Goal: Task Accomplishment & Management: Use online tool/utility

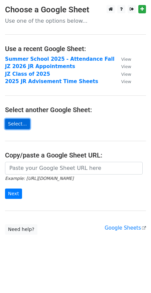
click at [17, 125] on link "Select..." at bounding box center [17, 124] width 25 height 10
click at [24, 123] on link "Select..." at bounding box center [17, 124] width 25 height 10
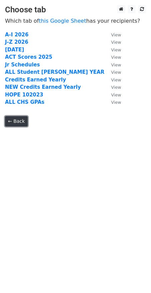
click at [15, 121] on link "← Back" at bounding box center [16, 121] width 23 height 10
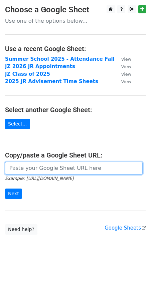
click at [81, 165] on input "url" at bounding box center [73, 168] width 137 height 13
paste input "https://docs.google.com/spreadsheets/d/10cwL5viArMLCGlHDVOGsieeoREKXDNKPtFXnSe-…"
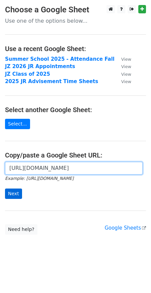
type input "https://docs.google.com/spreadsheets/d/10cwL5viArMLCGlHDVOGsieeoREKXDNKPtFXnSe-…"
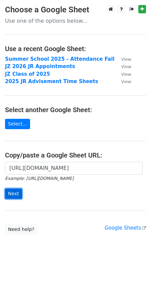
click at [13, 194] on input "Next" at bounding box center [13, 193] width 17 height 10
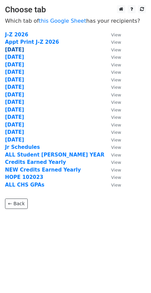
click at [13, 52] on strong "Sept 8" at bounding box center [14, 50] width 19 height 6
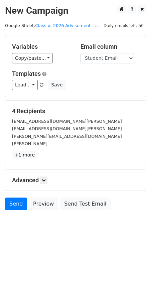
click at [26, 91] on div "Variables Copy/paste... {{#}} {{JR Advisement Completed}} {{SR Advisement Compl…" at bounding box center [75, 66] width 140 height 60
click at [26, 86] on link "Load..." at bounding box center [25, 85] width 26 height 10
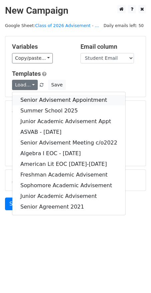
click at [83, 101] on link "Senior Advisement Appointment" at bounding box center [68, 100] width 113 height 11
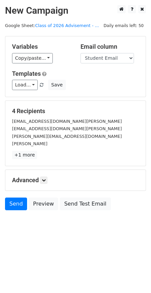
click at [46, 170] on div "Advanced Tracking Track Opens UTM Codes Track Clicks Filters Only include sprea…" at bounding box center [75, 180] width 140 height 21
click at [44, 178] on icon at bounding box center [44, 180] width 4 height 4
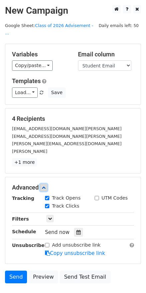
scroll to position [32, 0]
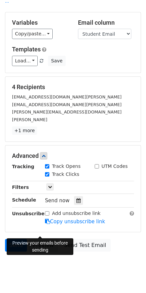
click at [45, 239] on link "Preview" at bounding box center [43, 245] width 29 height 13
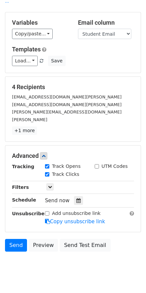
scroll to position [0, 0]
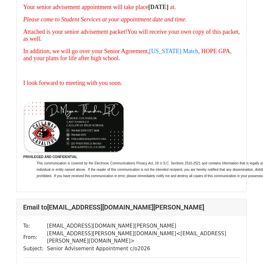
scroll to position [510, 0]
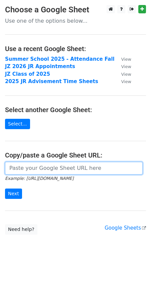
drag, startPoint x: 55, startPoint y: 163, endPoint x: 55, endPoint y: 173, distance: 10.7
click at [55, 163] on input "url" at bounding box center [73, 168] width 137 height 13
paste input "https://docs.google.com/spreadsheets/d/10cwL5viArMLCGlHDVOGsieeoREKXDNKPtFXnSe-…"
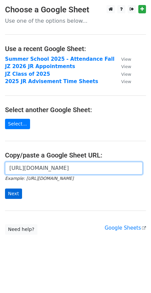
type input "https://docs.google.com/spreadsheets/d/10cwL5viArMLCGlHDVOGsieeoREKXDNKPtFXnSe-…"
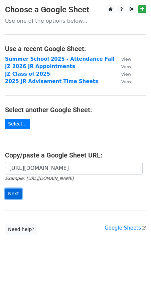
click at [13, 196] on input "Next" at bounding box center [13, 193] width 17 height 10
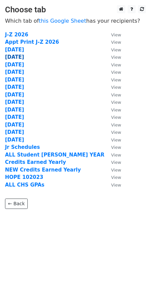
click at [16, 59] on strong "[DATE]" at bounding box center [14, 57] width 19 height 6
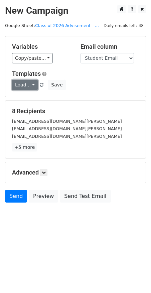
click at [30, 86] on link "Load..." at bounding box center [25, 85] width 26 height 10
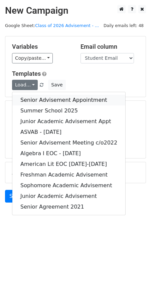
click at [30, 99] on link "Senior Advisement Appointment" at bounding box center [68, 100] width 113 height 11
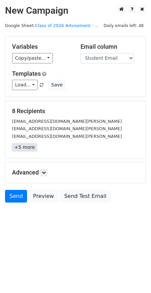
click at [27, 147] on link "+5 more" at bounding box center [24, 147] width 25 height 8
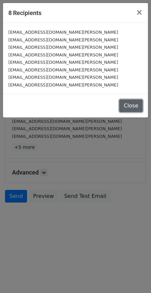
click at [136, 107] on button "Close" at bounding box center [130, 105] width 23 height 13
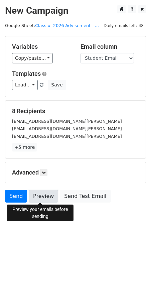
click at [36, 200] on link "Preview" at bounding box center [43, 196] width 29 height 13
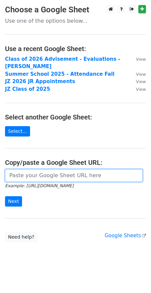
click at [33, 169] on input "url" at bounding box center [73, 175] width 137 height 13
paste input "https://docs.google.com/spreadsheets/d/10cwL5viArMLCGlHDVOGsieeoREKXDNKPtFXnSe-…"
type input "https://docs.google.com/spreadsheets/d/10cwL5viArMLCGlHDVOGsieeoREKXDNKPtFXnSe-…"
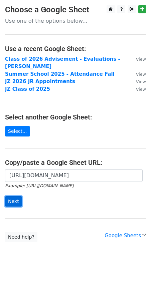
click at [14, 196] on input "Next" at bounding box center [13, 201] width 17 height 10
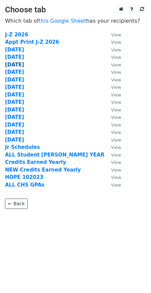
click at [21, 64] on strong "Sept 10" at bounding box center [14, 65] width 19 height 6
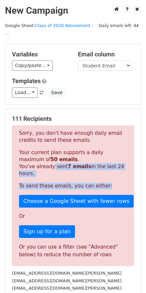
drag, startPoint x: 47, startPoint y: 161, endPoint x: 118, endPoint y: 167, distance: 71.4
click at [118, 167] on div "Sorry, you don't have enough daily email credits to send these emails. Your cur…" at bounding box center [73, 195] width 122 height 140
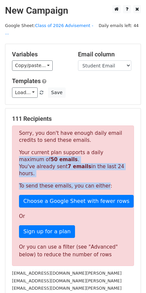
drag, startPoint x: 92, startPoint y: 145, endPoint x: 98, endPoint y: 164, distance: 19.8
click at [98, 164] on div "Sorry, you don't have enough daily email credits to send these emails. Your cur…" at bounding box center [73, 195] width 122 height 140
click at [98, 182] on p "To send these emails, you can either:" at bounding box center [73, 185] width 108 height 7
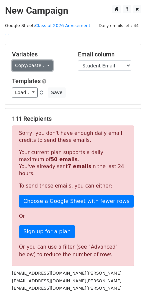
click at [34, 61] on link "Copy/paste..." at bounding box center [32, 65] width 41 height 10
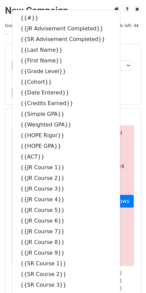
click at [118, 87] on div "Load... Senior Advisement Appointment Summer School 2025 Junior Academic Advise…" at bounding box center [73, 92] width 132 height 10
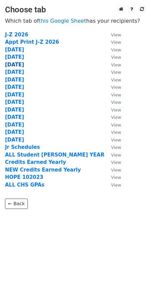
click at [22, 66] on strong "Sept 10" at bounding box center [14, 65] width 19 height 6
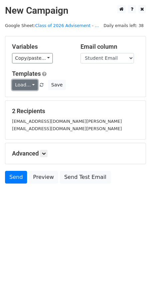
click at [26, 88] on link "Load..." at bounding box center [25, 85] width 26 height 10
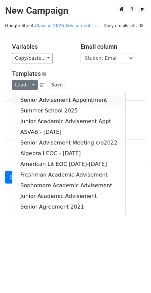
click at [33, 100] on link "Senior Advisement Appointment" at bounding box center [68, 100] width 113 height 11
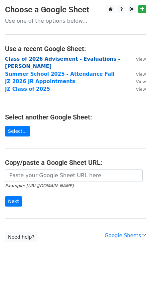
click at [78, 60] on strong "Class of 2026 Advisement - Evaluations - JZ SR" at bounding box center [62, 63] width 115 height 14
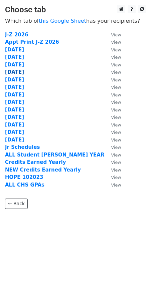
click at [19, 71] on strong "[DATE]" at bounding box center [14, 72] width 19 height 6
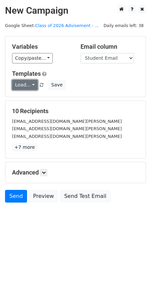
click at [31, 87] on link "Load..." at bounding box center [25, 85] width 26 height 10
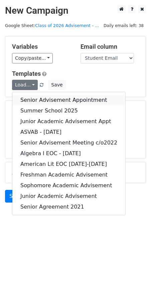
click at [31, 101] on link "Senior Advisement Appointment" at bounding box center [68, 100] width 113 height 11
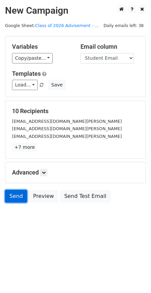
click at [14, 194] on link "Send" at bounding box center [16, 196] width 22 height 13
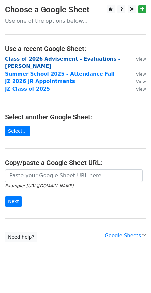
click at [42, 61] on strong "Class of 2026 Advisement - Evaluations - [PERSON_NAME]" at bounding box center [62, 63] width 115 height 14
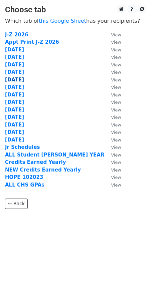
click at [18, 80] on strong "[DATE]" at bounding box center [14, 80] width 19 height 6
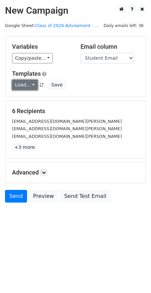
click at [22, 88] on link "Load..." at bounding box center [25, 85] width 26 height 10
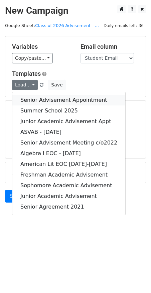
click at [24, 98] on link "Senior Advisement Appointment" at bounding box center [68, 100] width 113 height 11
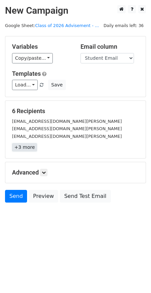
click at [26, 150] on link "+3 more" at bounding box center [24, 147] width 25 height 8
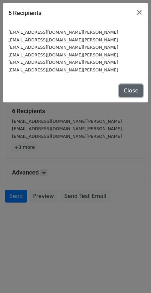
click at [128, 86] on button "Close" at bounding box center [130, 90] width 23 height 13
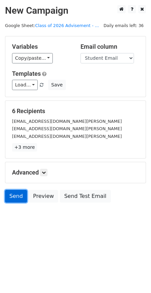
click at [11, 196] on link "Send" at bounding box center [16, 196] width 22 height 13
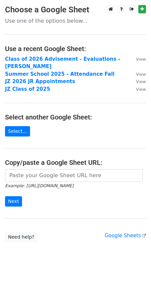
click at [45, 55] on main "Choose a Google Sheet Use one of the options below... Use a recent Google Sheet…" at bounding box center [75, 123] width 151 height 237
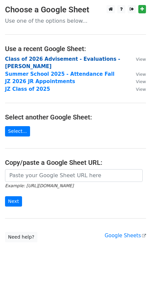
click at [48, 59] on strong "Class of 2026 Advisement - Evaluations - [PERSON_NAME]" at bounding box center [62, 63] width 115 height 14
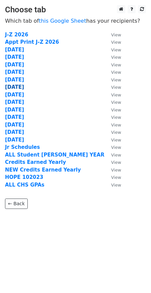
click at [16, 87] on strong "[DATE]" at bounding box center [14, 87] width 19 height 6
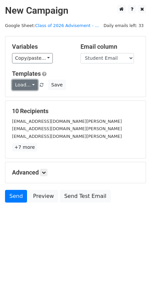
click at [31, 84] on link "Load..." at bounding box center [25, 85] width 26 height 10
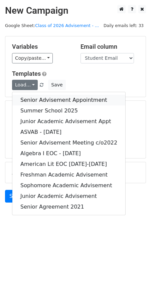
click at [32, 102] on link "Senior Advisement Appointment" at bounding box center [68, 100] width 113 height 11
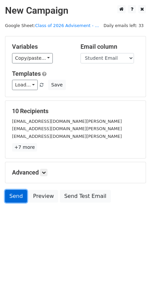
click at [17, 197] on link "Send" at bounding box center [16, 196] width 22 height 13
